Goal: Check status: Check status

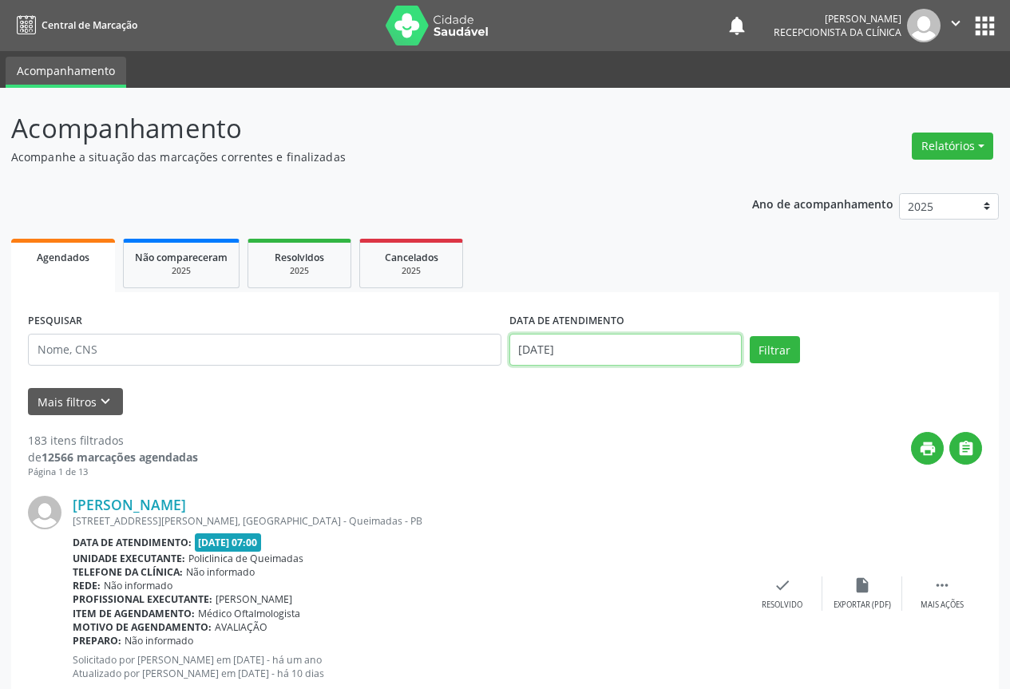
click at [600, 339] on input "[DATE]" at bounding box center [626, 350] width 232 height 32
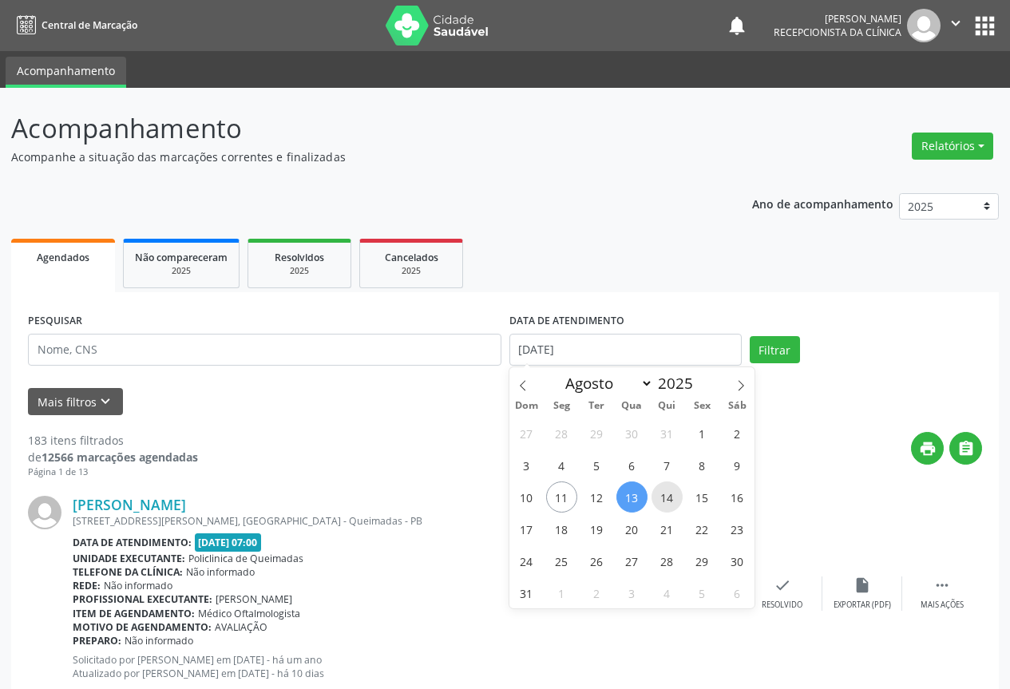
click at [662, 497] on span "14" at bounding box center [667, 497] width 31 height 31
type input "[DATE]"
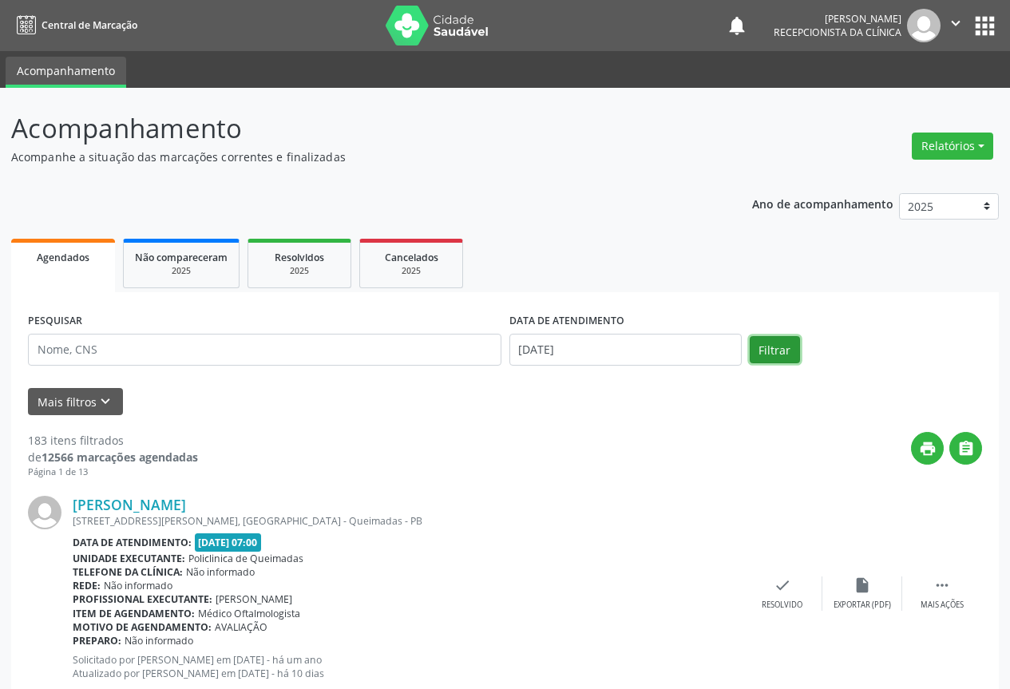
click at [764, 351] on button "Filtrar" at bounding box center [775, 349] width 50 height 27
click at [753, 349] on button "Filtrar" at bounding box center [775, 349] width 50 height 27
click at [972, 451] on icon "" at bounding box center [967, 449] width 18 height 18
click at [591, 351] on input "[DATE]" at bounding box center [626, 350] width 232 height 32
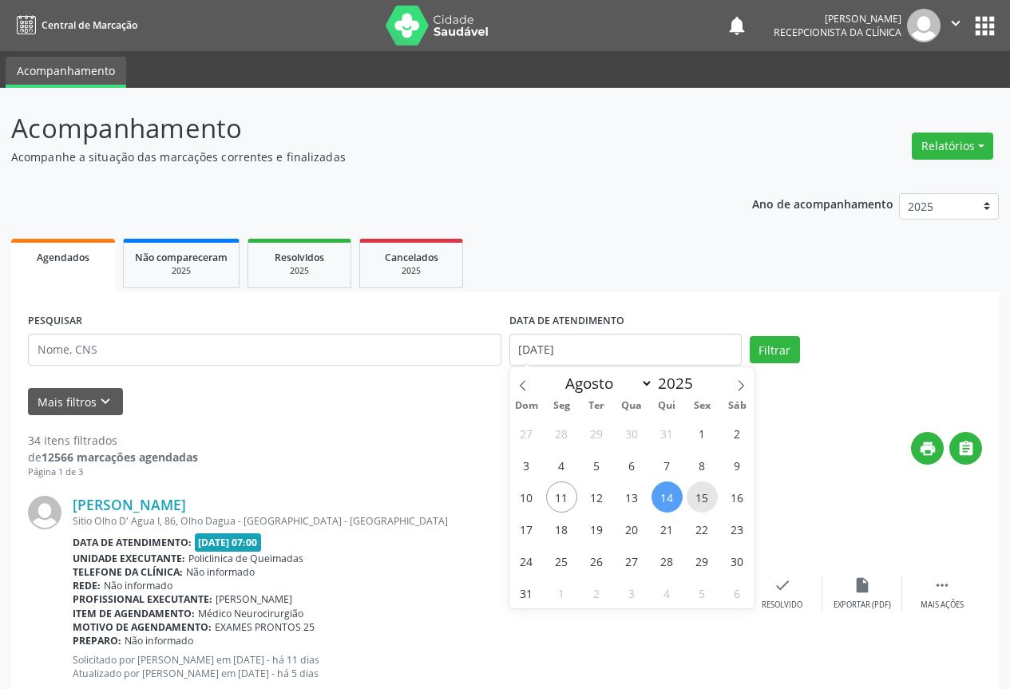
click at [709, 495] on span "15" at bounding box center [702, 497] width 31 height 31
type input "[DATE]"
click at [709, 495] on span "15" at bounding box center [702, 497] width 31 height 31
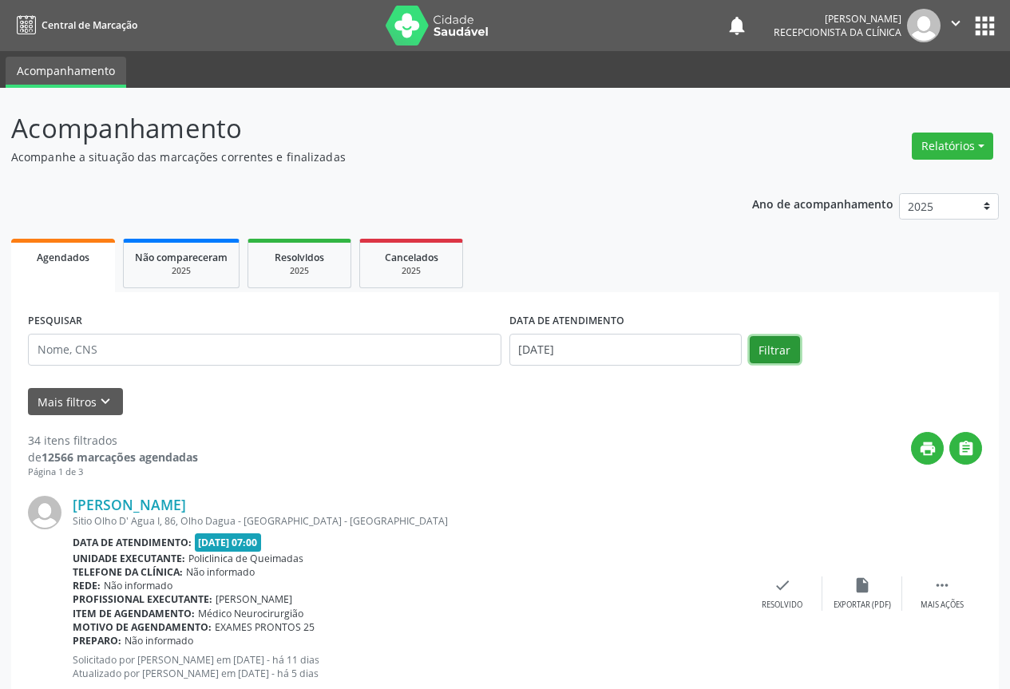
click at [779, 348] on button "Filtrar" at bounding box center [775, 349] width 50 height 27
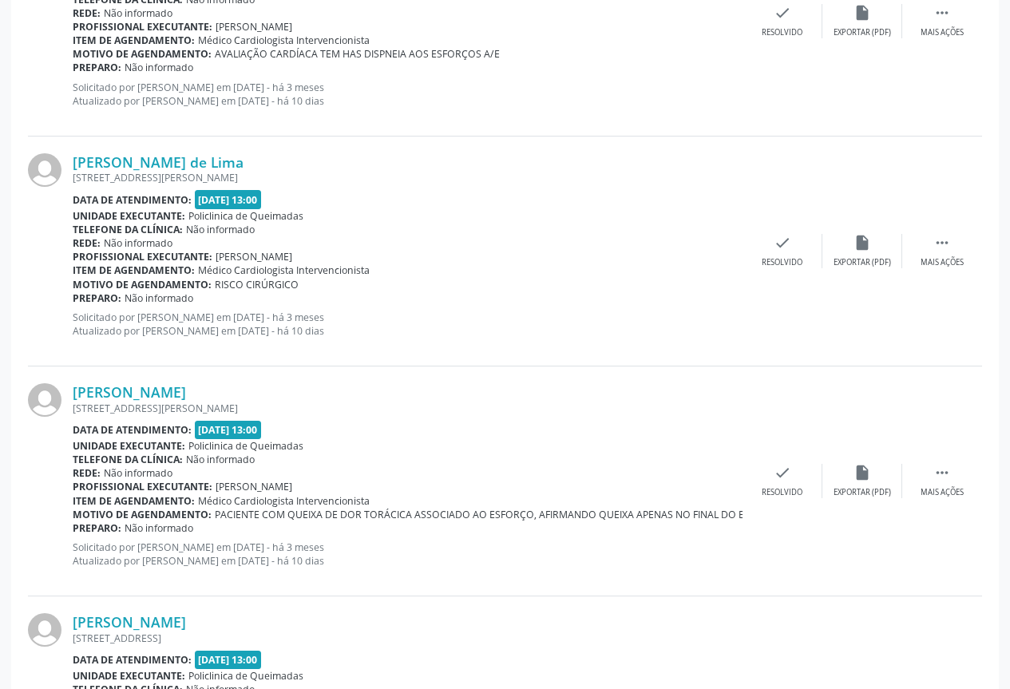
scroll to position [3316, 0]
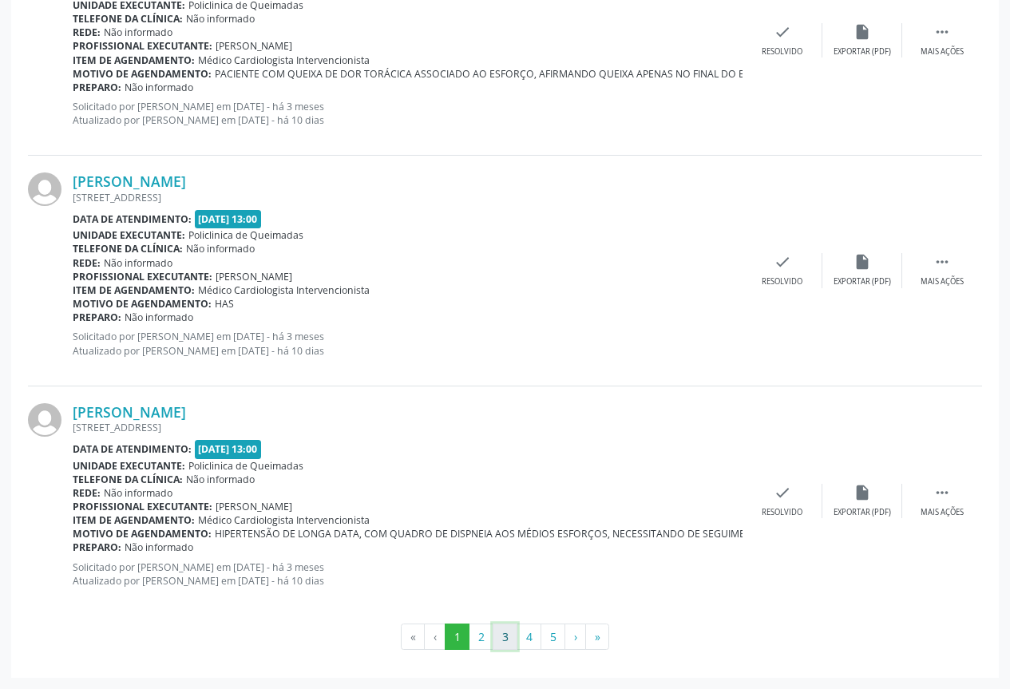
click at [503, 644] on button "3" at bounding box center [505, 637] width 25 height 27
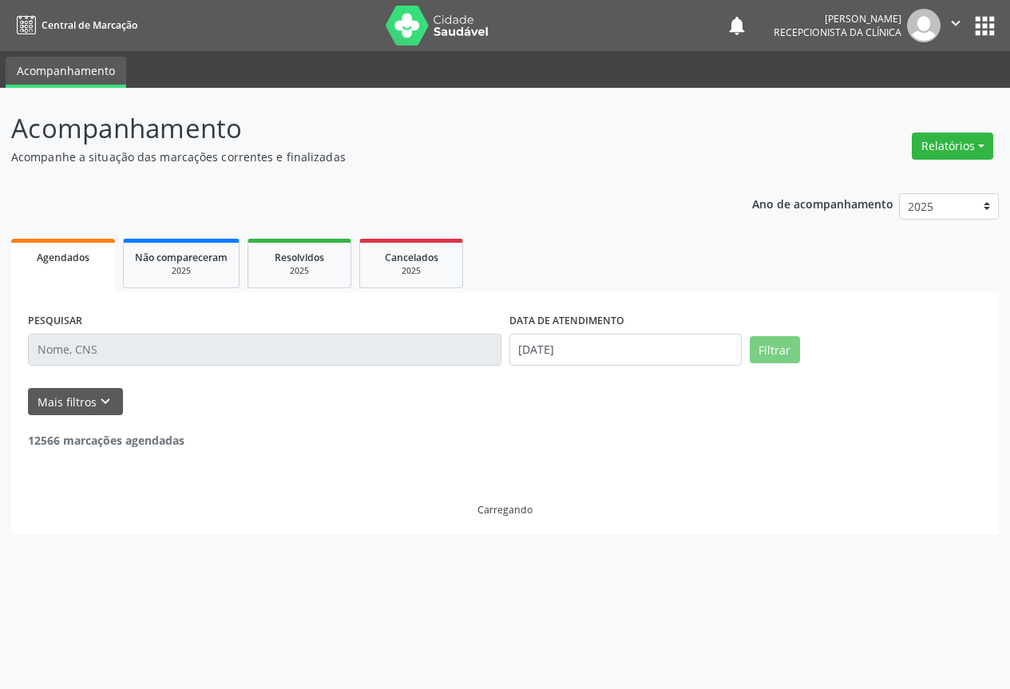
scroll to position [0, 0]
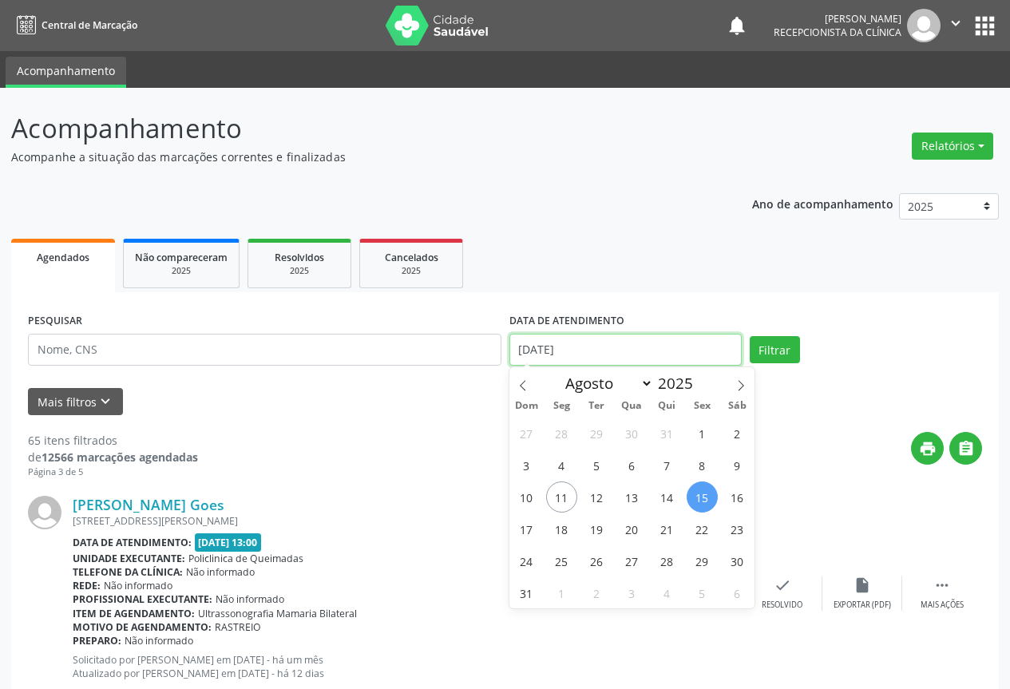
click at [617, 334] on input "[DATE]" at bounding box center [626, 350] width 232 height 32
click at [733, 499] on span "16" at bounding box center [737, 497] width 31 height 31
type input "[DATE]"
click at [733, 499] on span "16" at bounding box center [737, 497] width 31 height 31
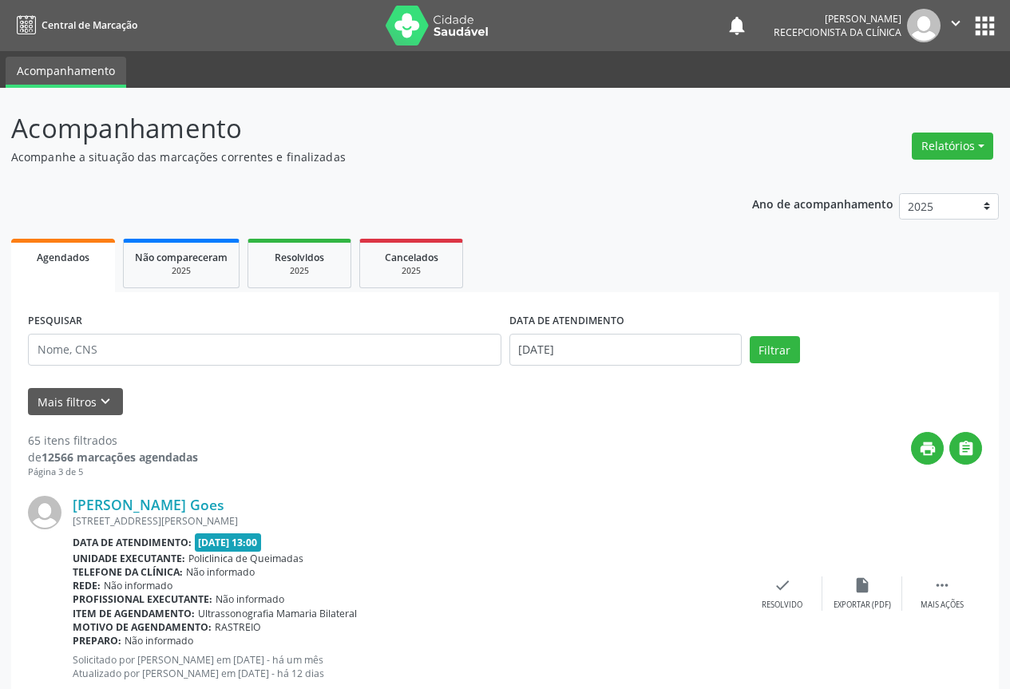
click at [759, 335] on div "PESQUISAR DATA DE ATENDIMENTO [DATE] Filtrar" at bounding box center [505, 343] width 962 height 68
click at [760, 348] on button "Filtrar" at bounding box center [775, 349] width 50 height 27
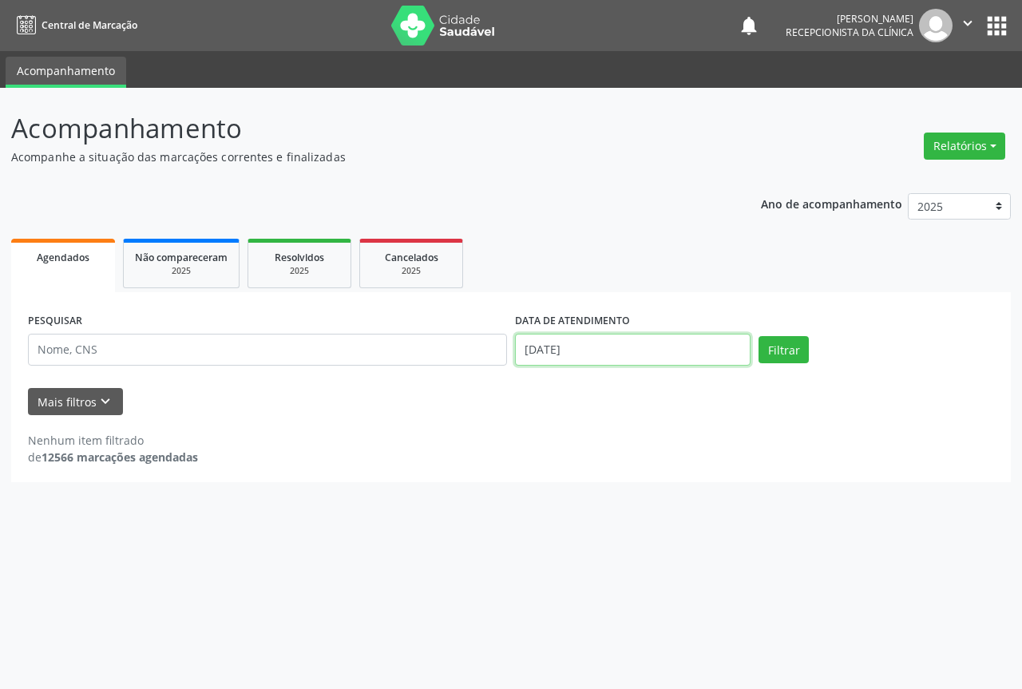
click at [585, 348] on input "[DATE]" at bounding box center [633, 350] width 236 height 32
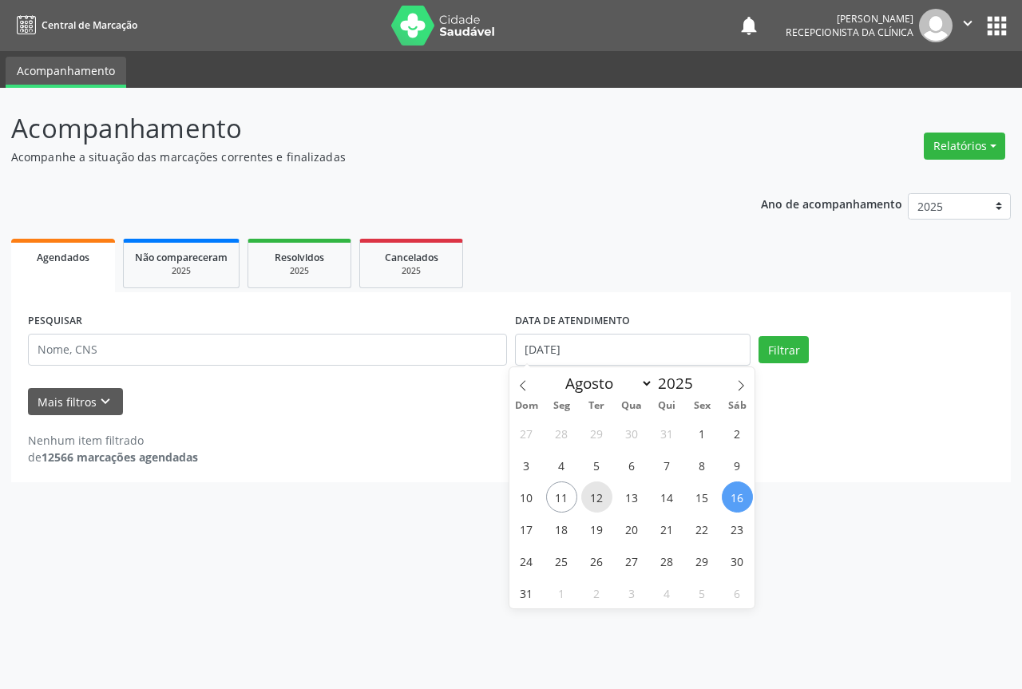
click at [594, 500] on span "12" at bounding box center [596, 497] width 31 height 31
type input "[DATE]"
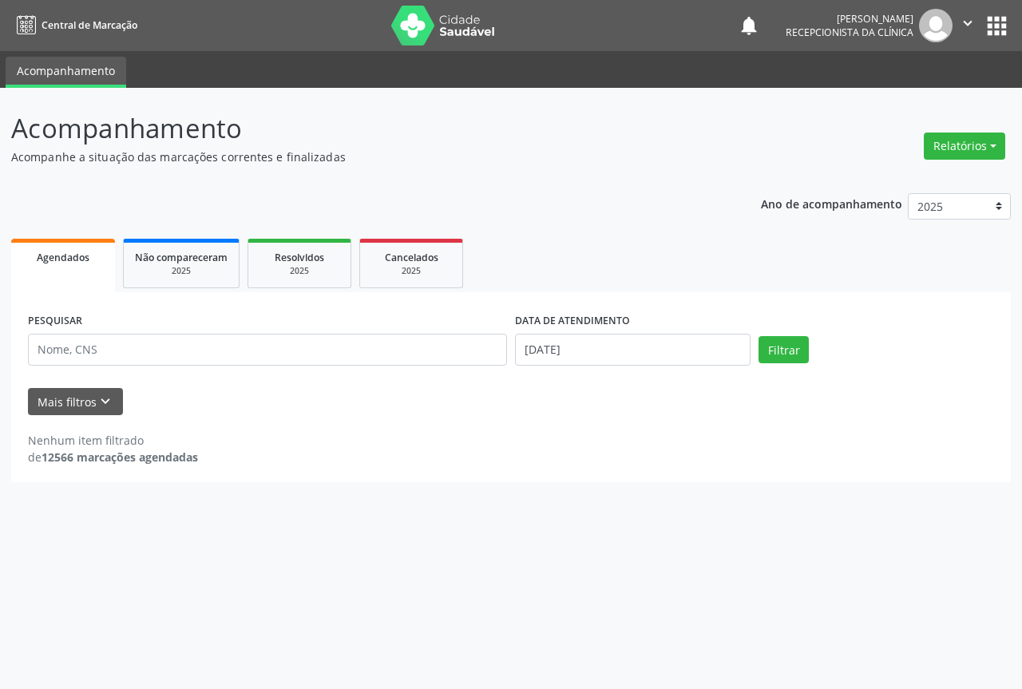
click at [594, 500] on div "Acompanhamento Acompanhe a situação das marcações correntes e finalizadas Relat…" at bounding box center [511, 388] width 1022 height 601
click at [787, 362] on button "Filtrar" at bounding box center [784, 349] width 50 height 27
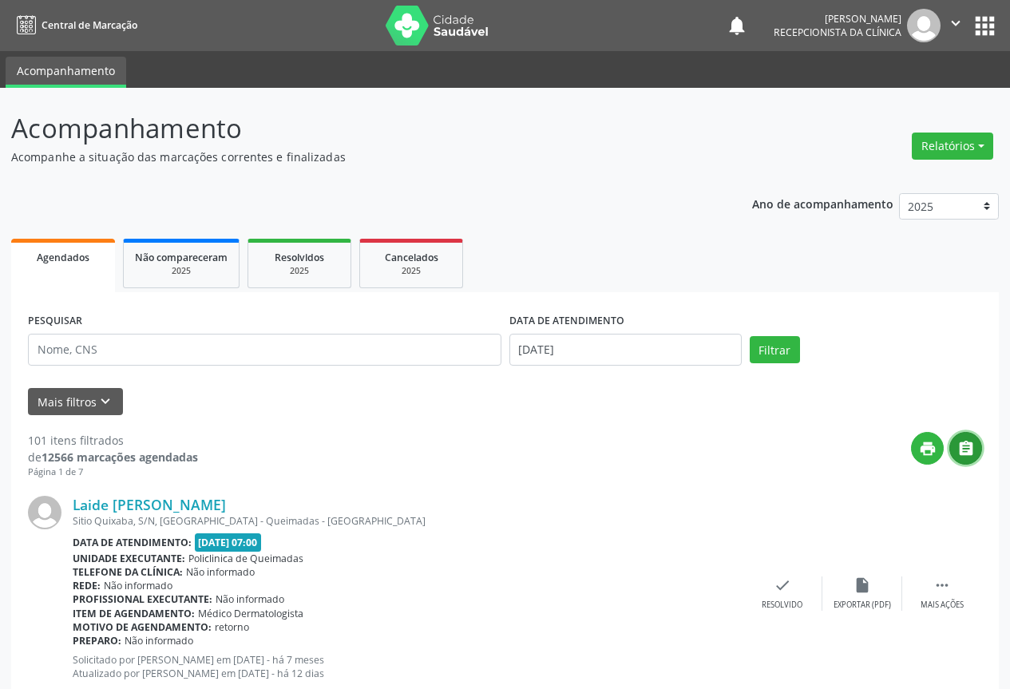
click at [958, 462] on button "" at bounding box center [966, 448] width 33 height 33
